Goal: Find specific page/section: Find specific page/section

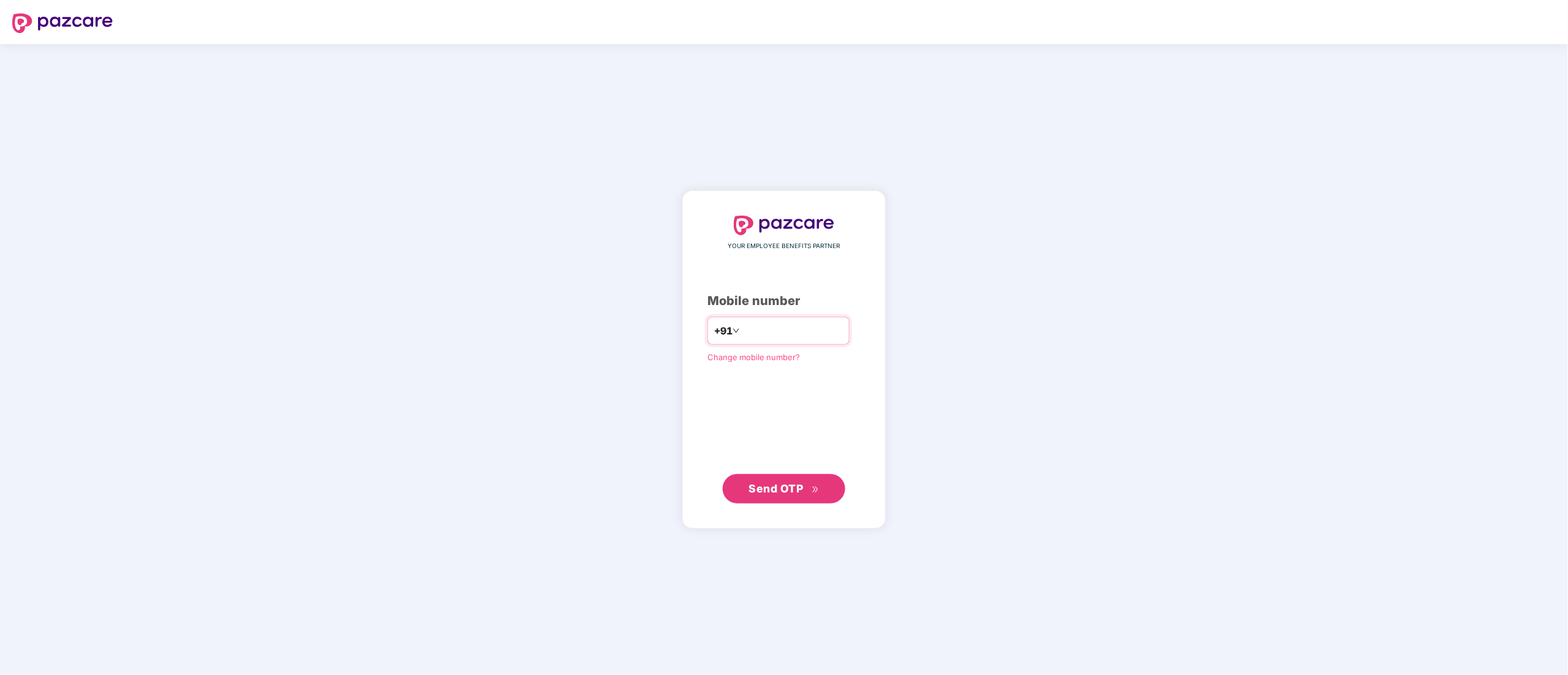
type input "**********"
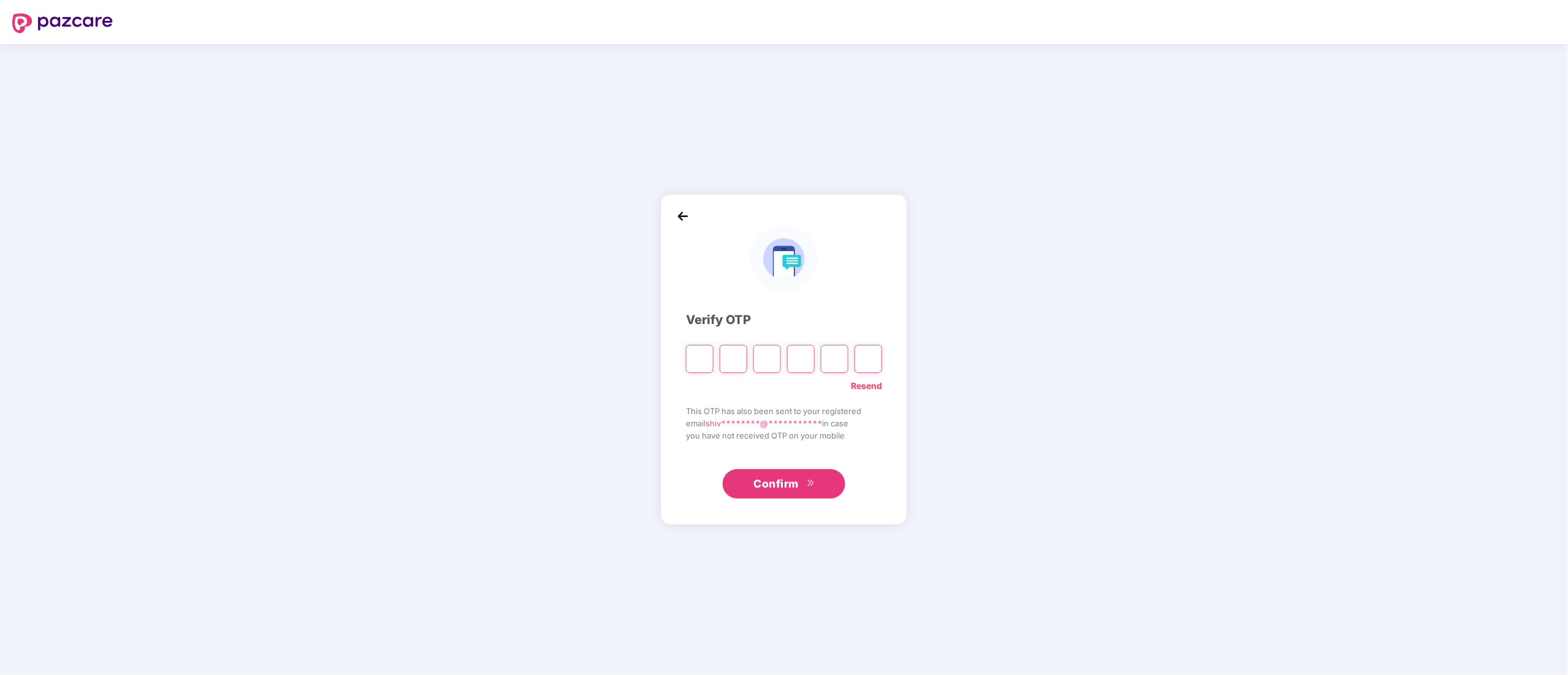
type input "*"
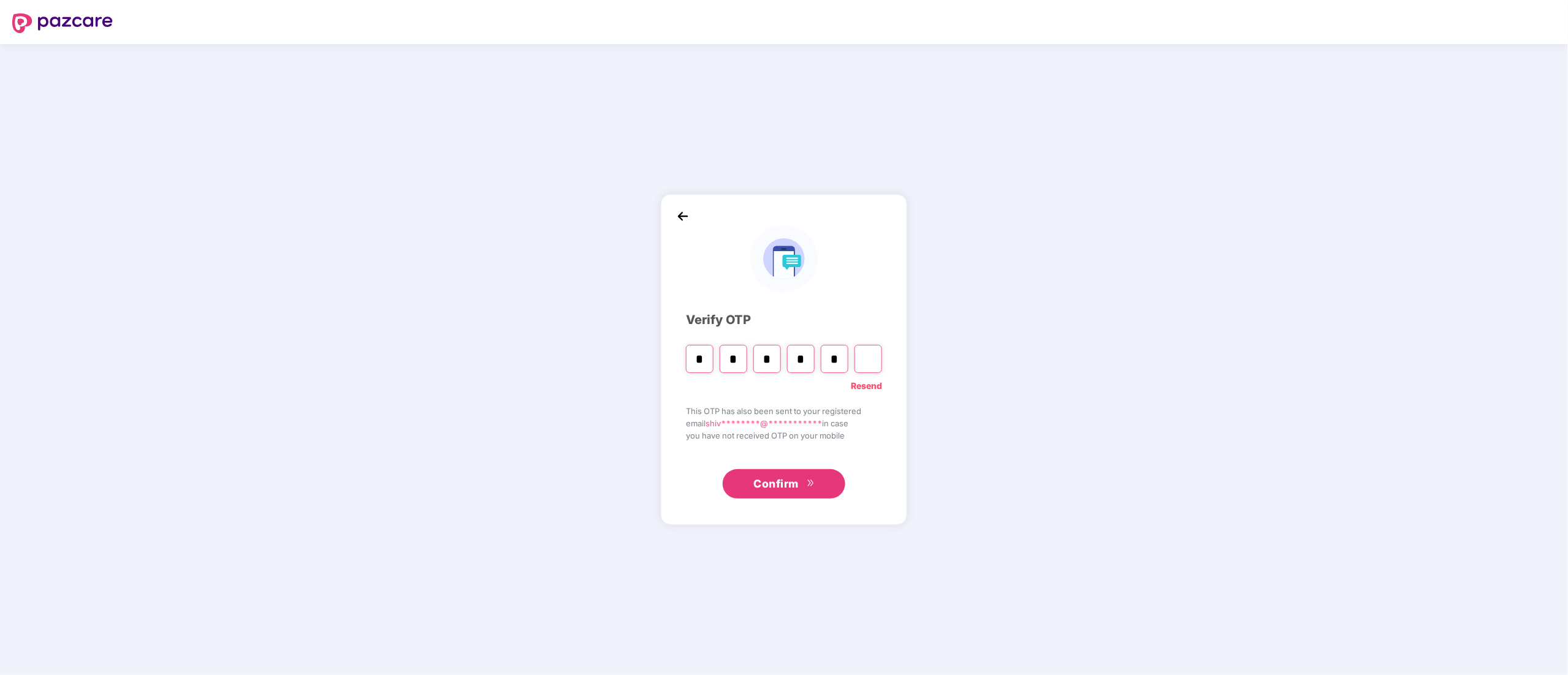
type input "*"
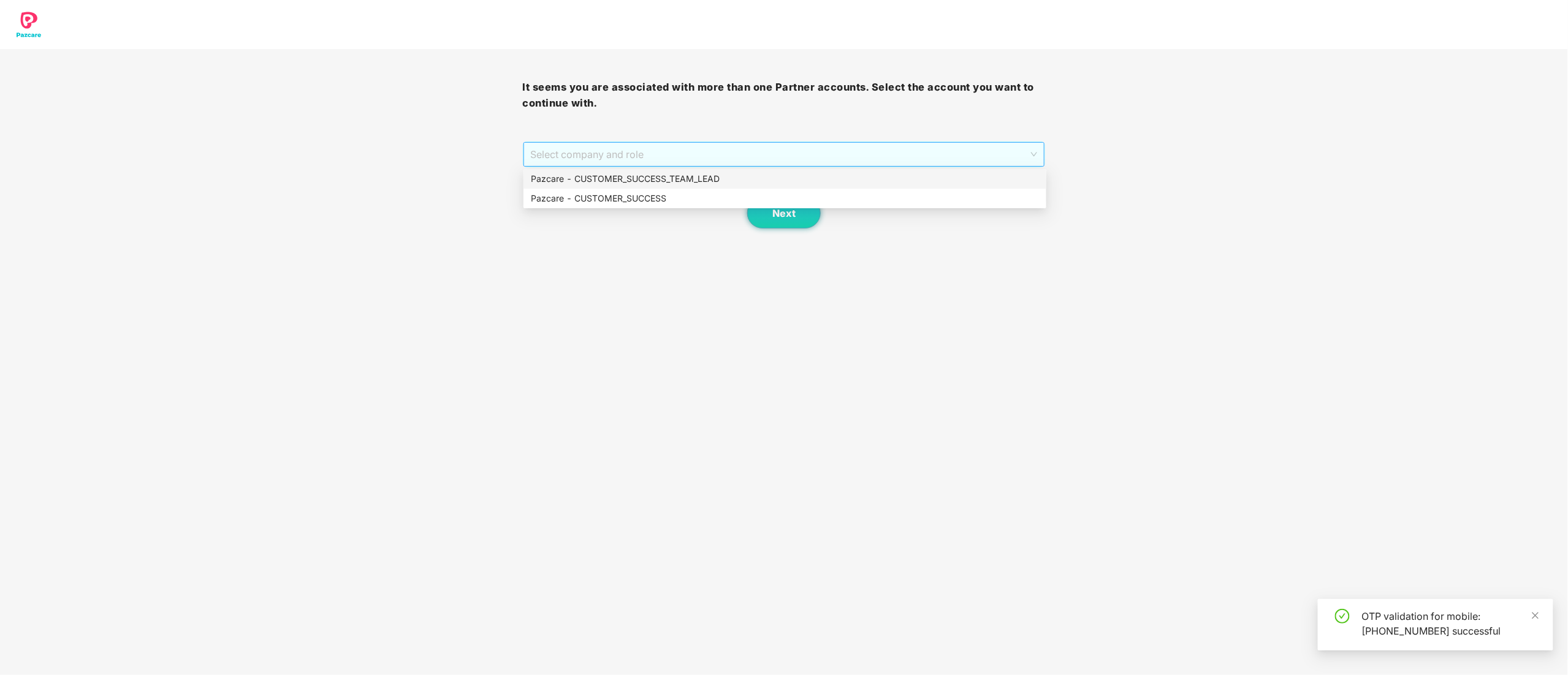
click at [590, 160] on span "Select company and role" at bounding box center [784, 155] width 507 height 23
click at [571, 199] on div "Pazcare - CUSTOMER_SUCCESS" at bounding box center [784, 198] width 508 height 14
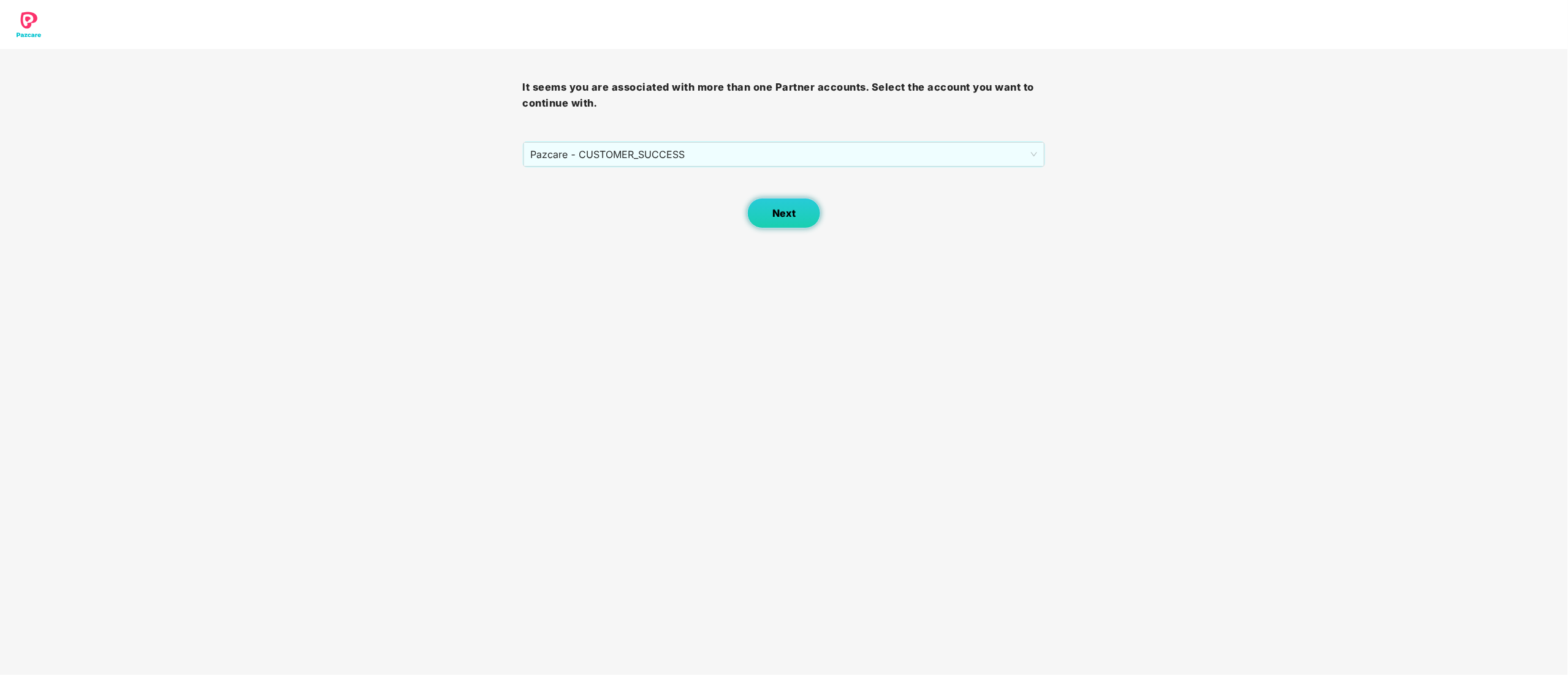
click at [780, 220] on button "Next" at bounding box center [784, 213] width 74 height 30
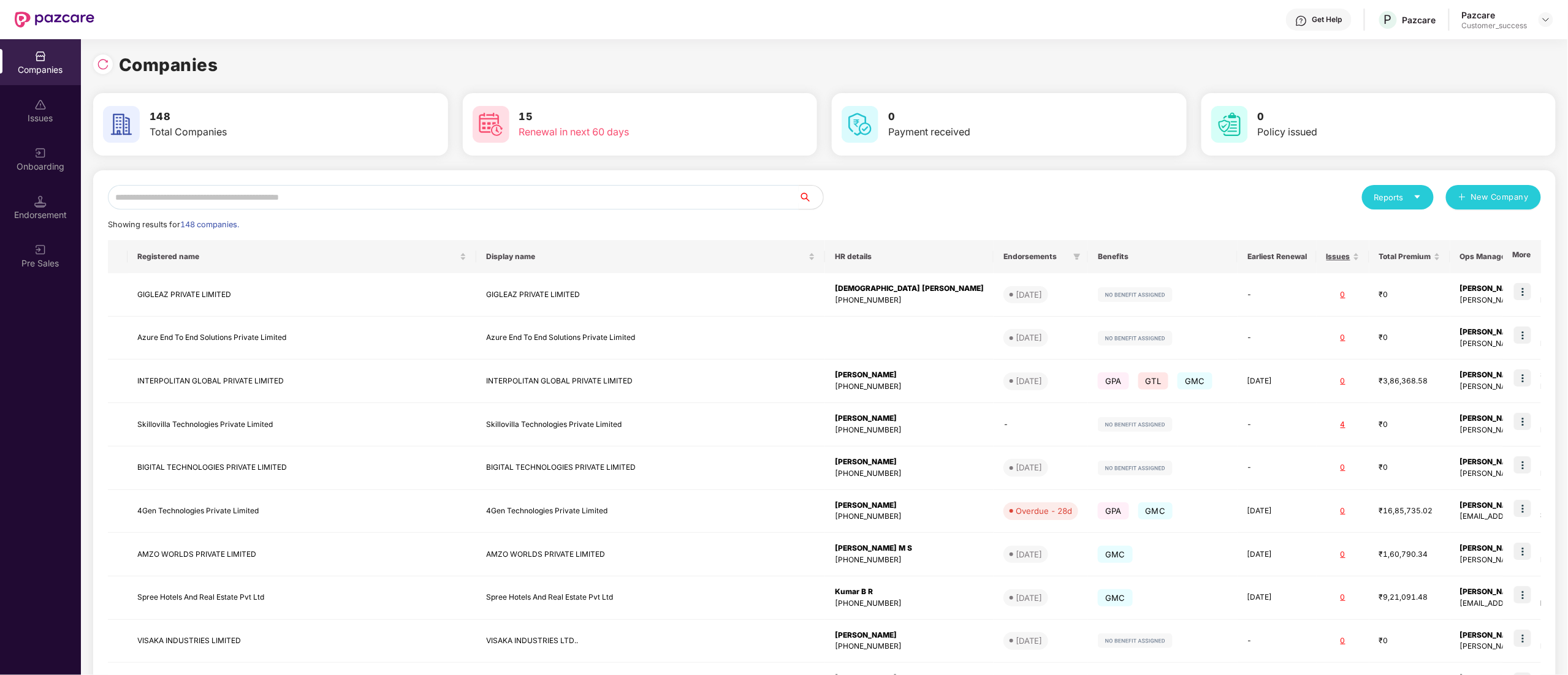
click at [273, 196] on input "text" at bounding box center [453, 197] width 691 height 25
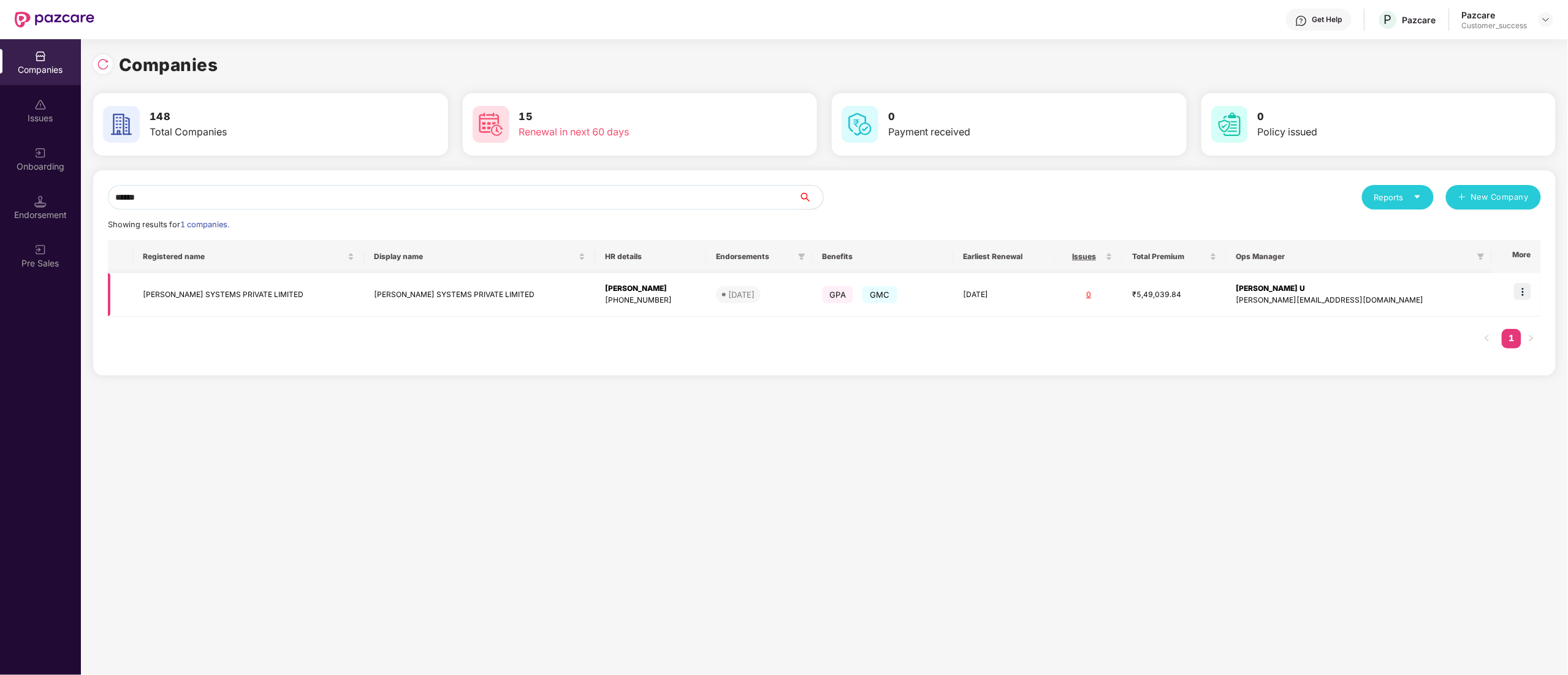
type input "******"
click at [215, 294] on td "BRODERSEN SYSTEMS PRIVATE LIMITED" at bounding box center [249, 295] width 231 height 43
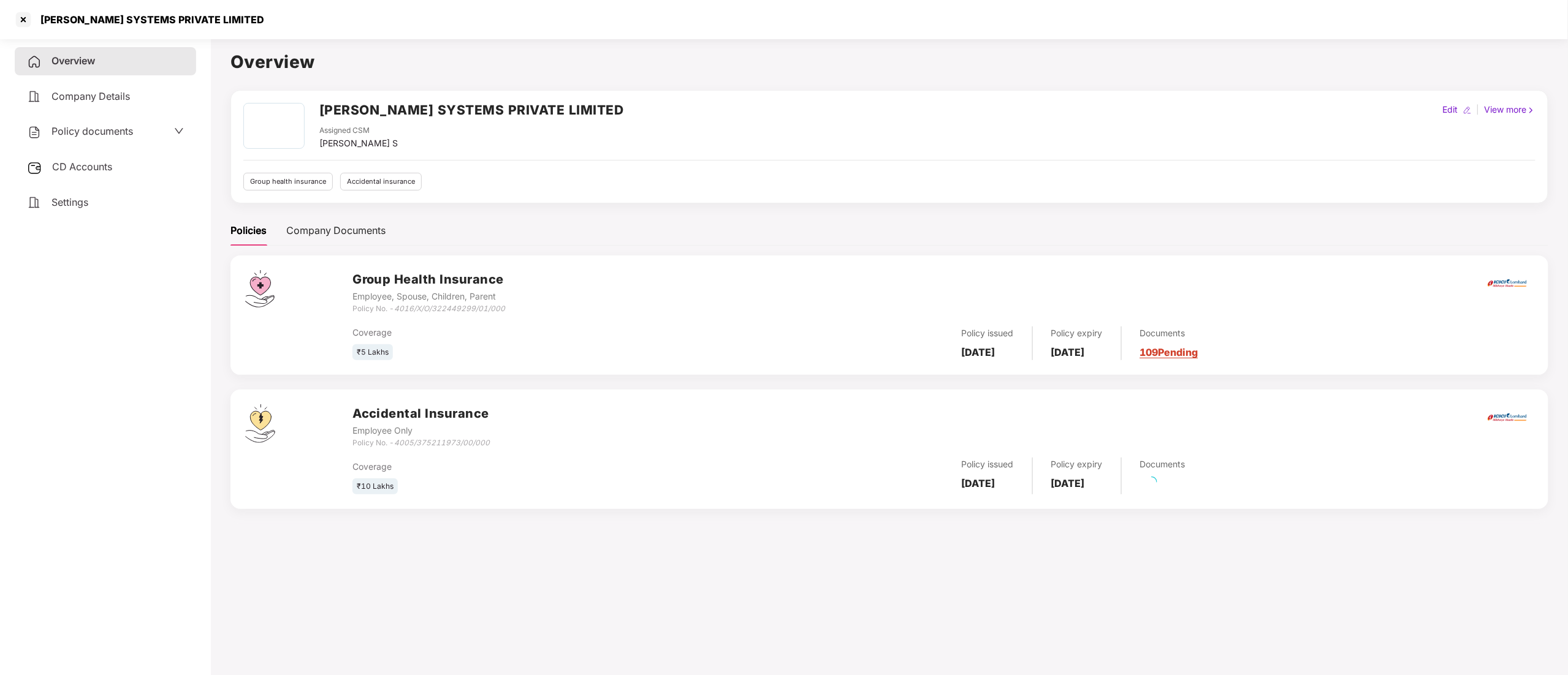
click at [99, 161] on span "CD Accounts" at bounding box center [82, 166] width 60 height 12
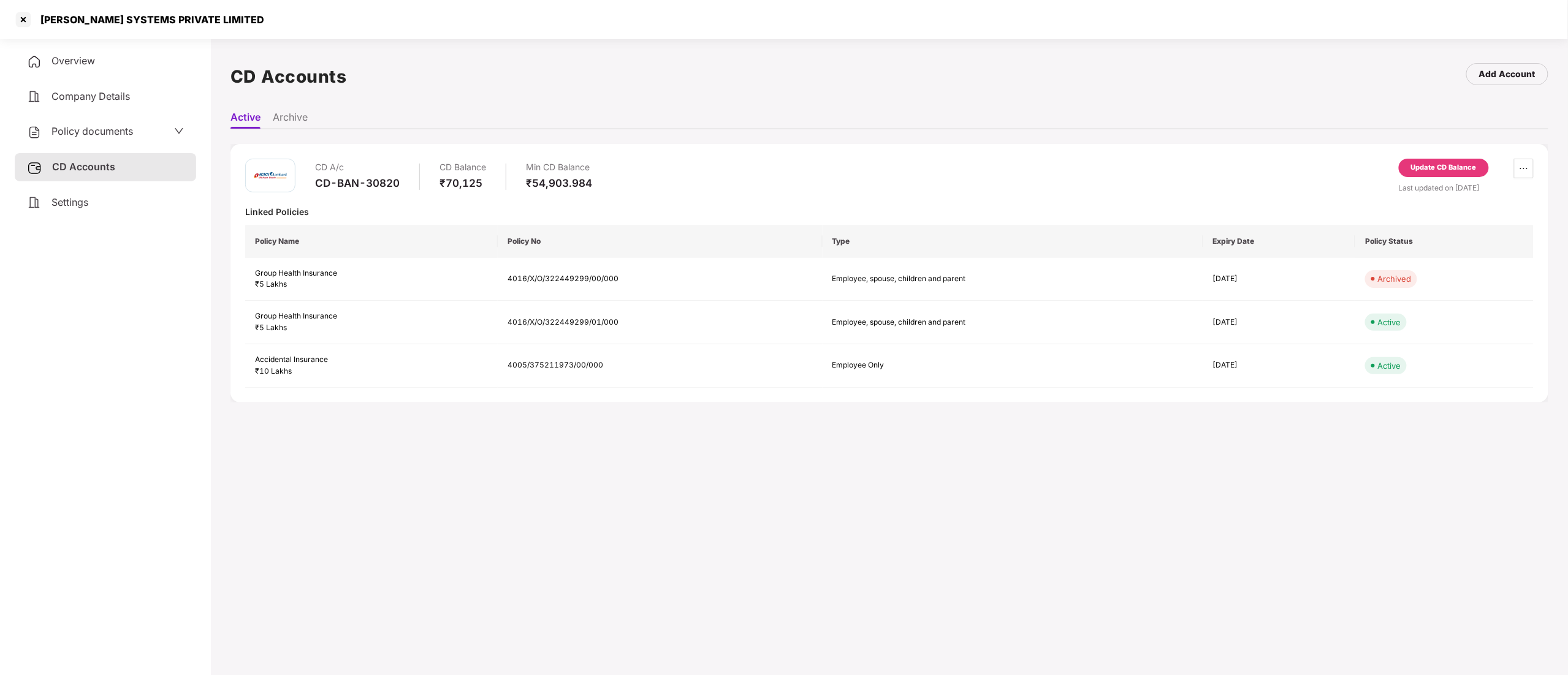
click at [341, 183] on div "CD-BAN-30820" at bounding box center [357, 183] width 85 height 14
copy div "CD-BAN-30820"
